Goal: Go to known website: Access a specific website the user already knows

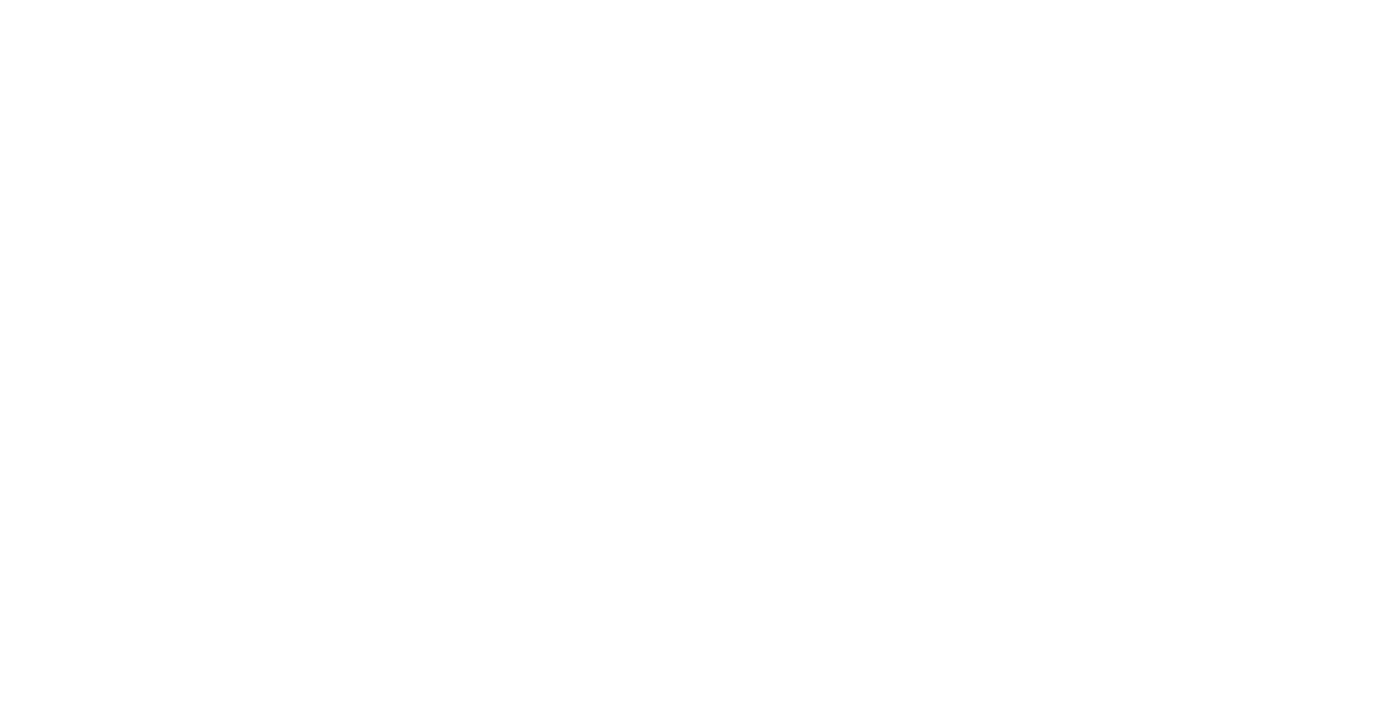
click at [893, 101] on div at bounding box center [698, 355] width 1397 height 710
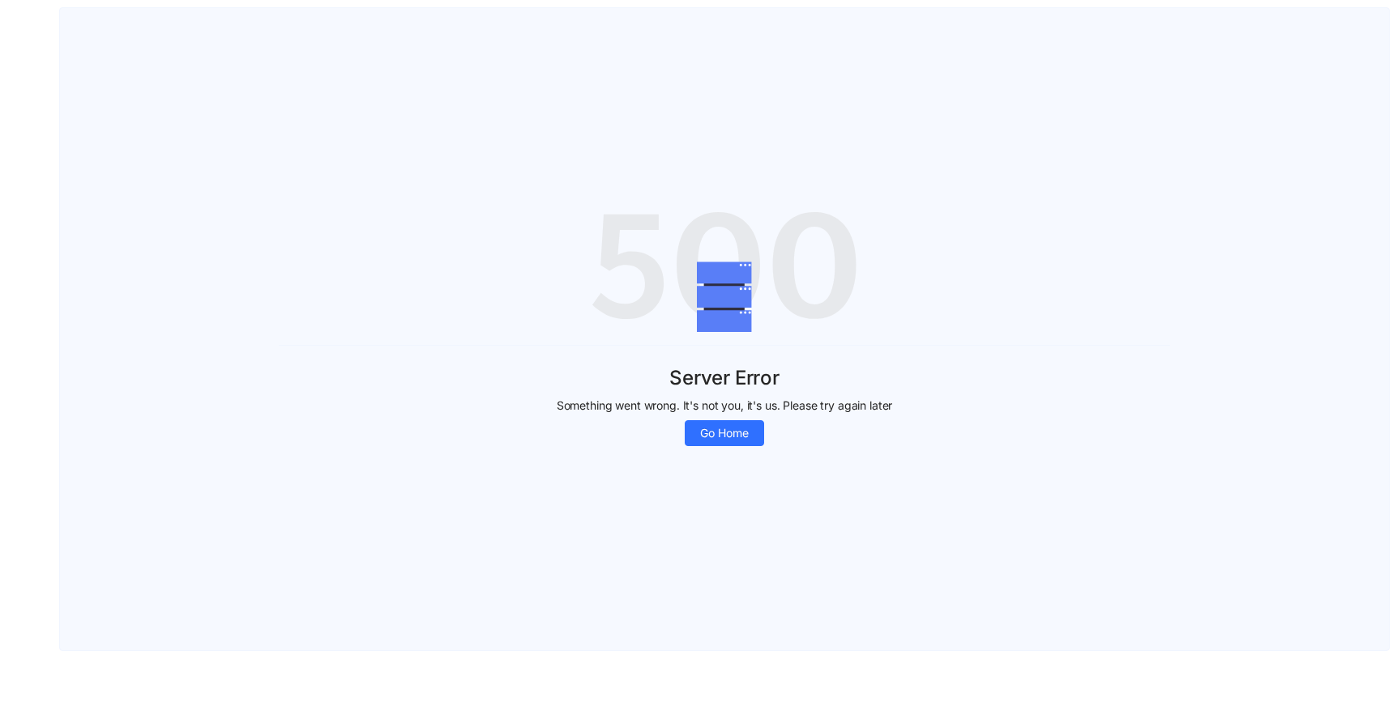
click at [712, 449] on div "Server Error Something went wrong. It's not you, it's us. Please try again late…" at bounding box center [724, 329] width 1328 height 273
click at [714, 441] on span "Go Home" at bounding box center [724, 433] width 49 height 18
